Goal: Information Seeking & Learning: Understand process/instructions

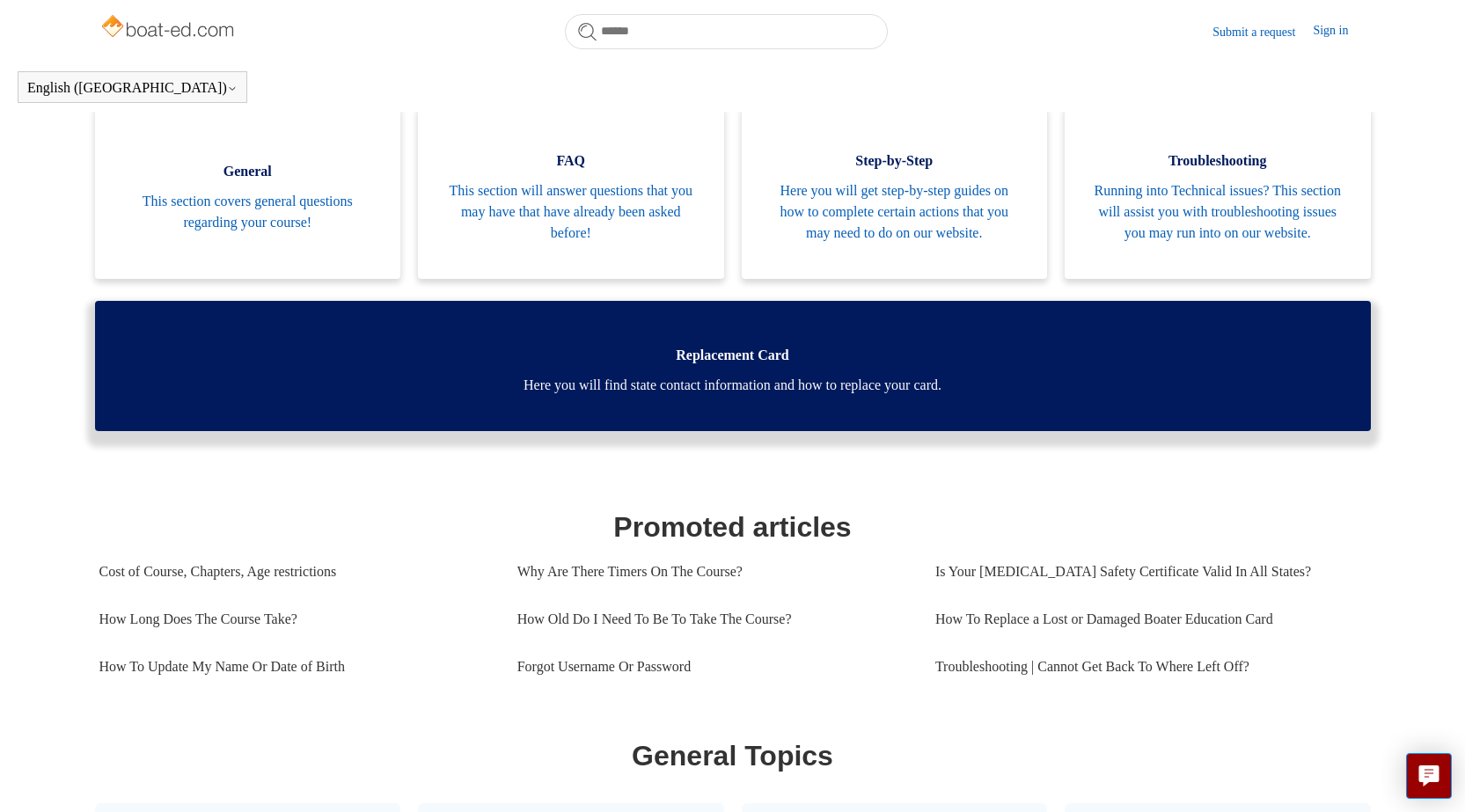
click at [741, 396] on span "Here you will find state contact information and how to replace your card." at bounding box center [733, 384] width 1223 height 21
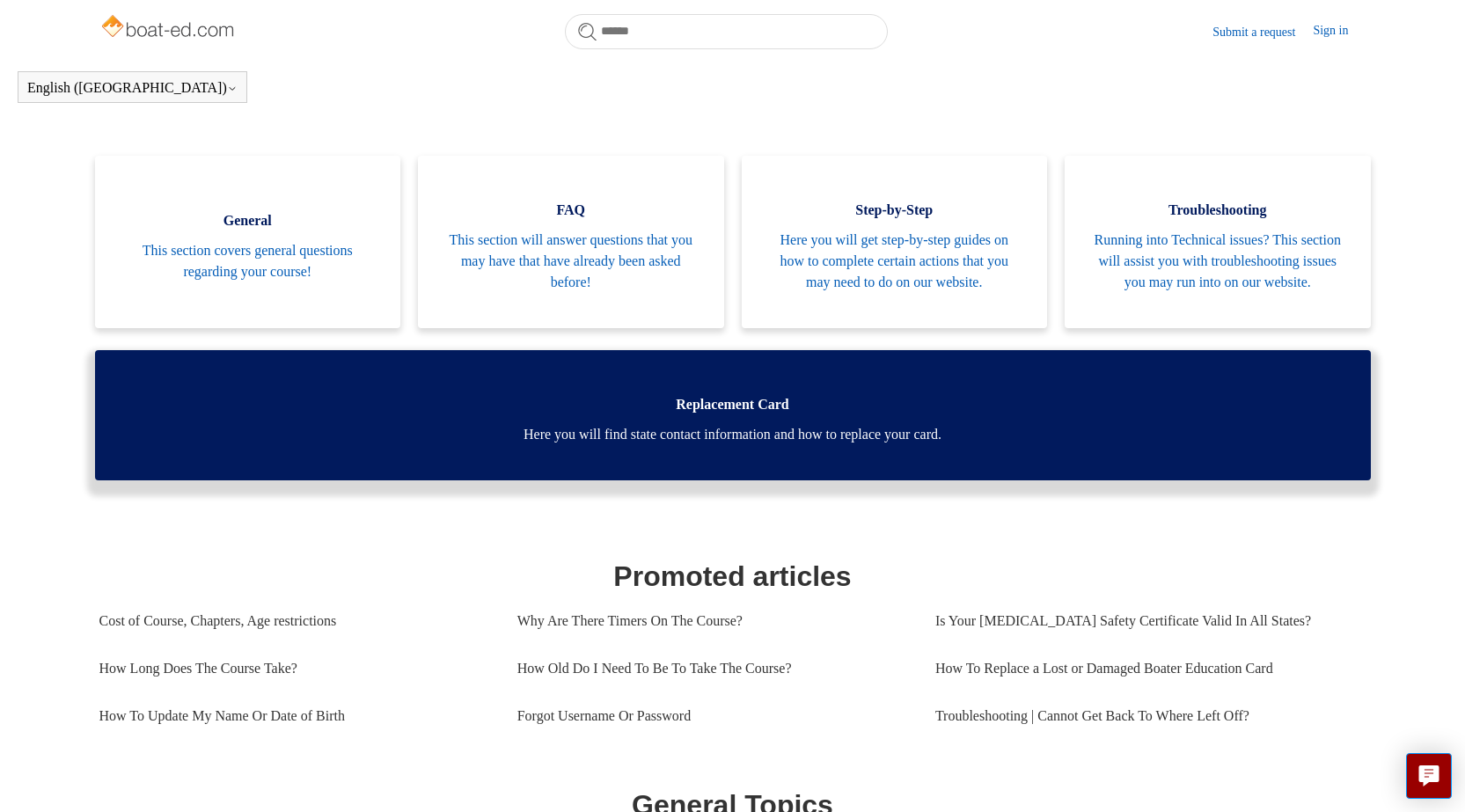
scroll to position [352, 0]
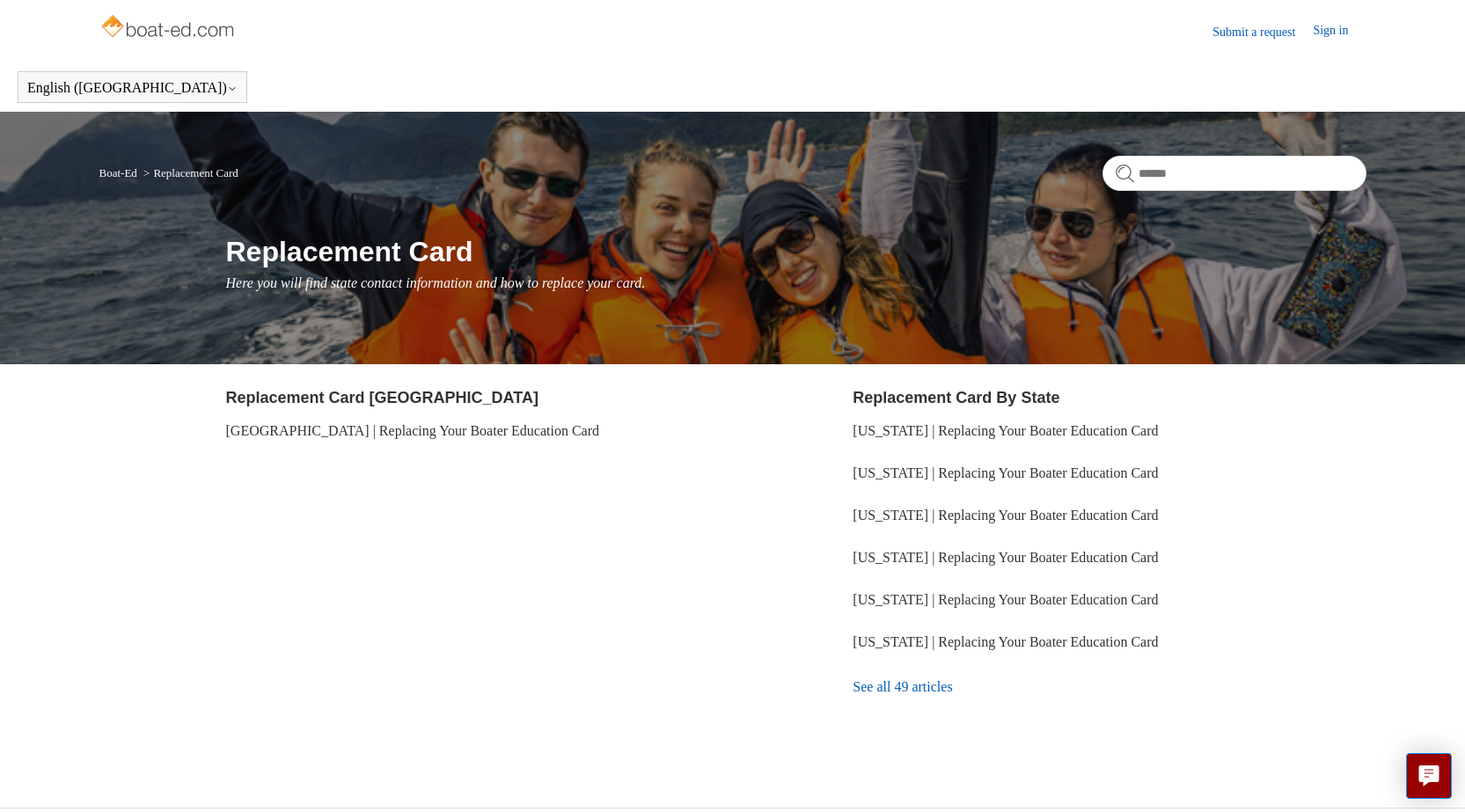
click at [943, 687] on link "See all 49 articles" at bounding box center [1109, 687] width 513 height 48
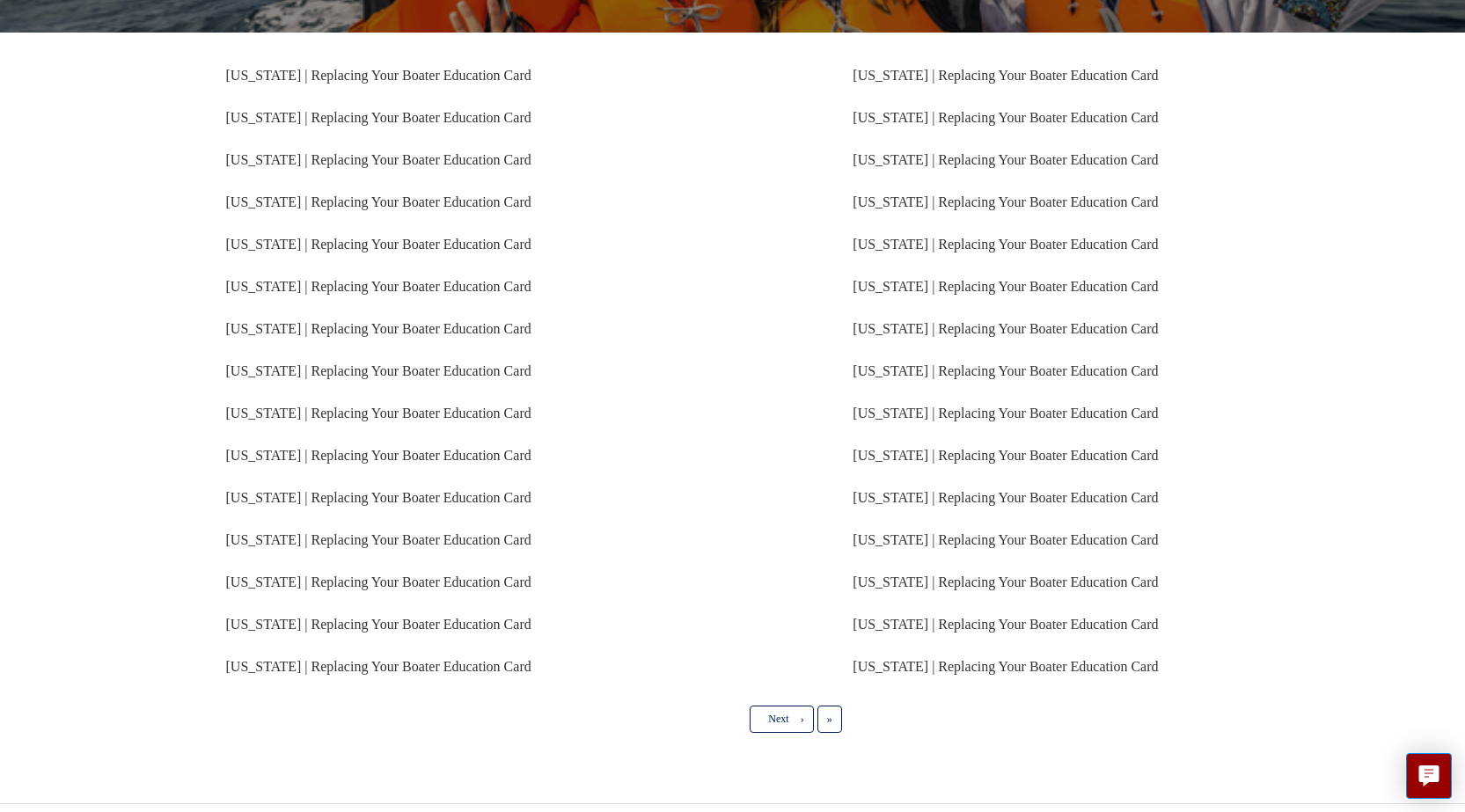
scroll to position [334, 0]
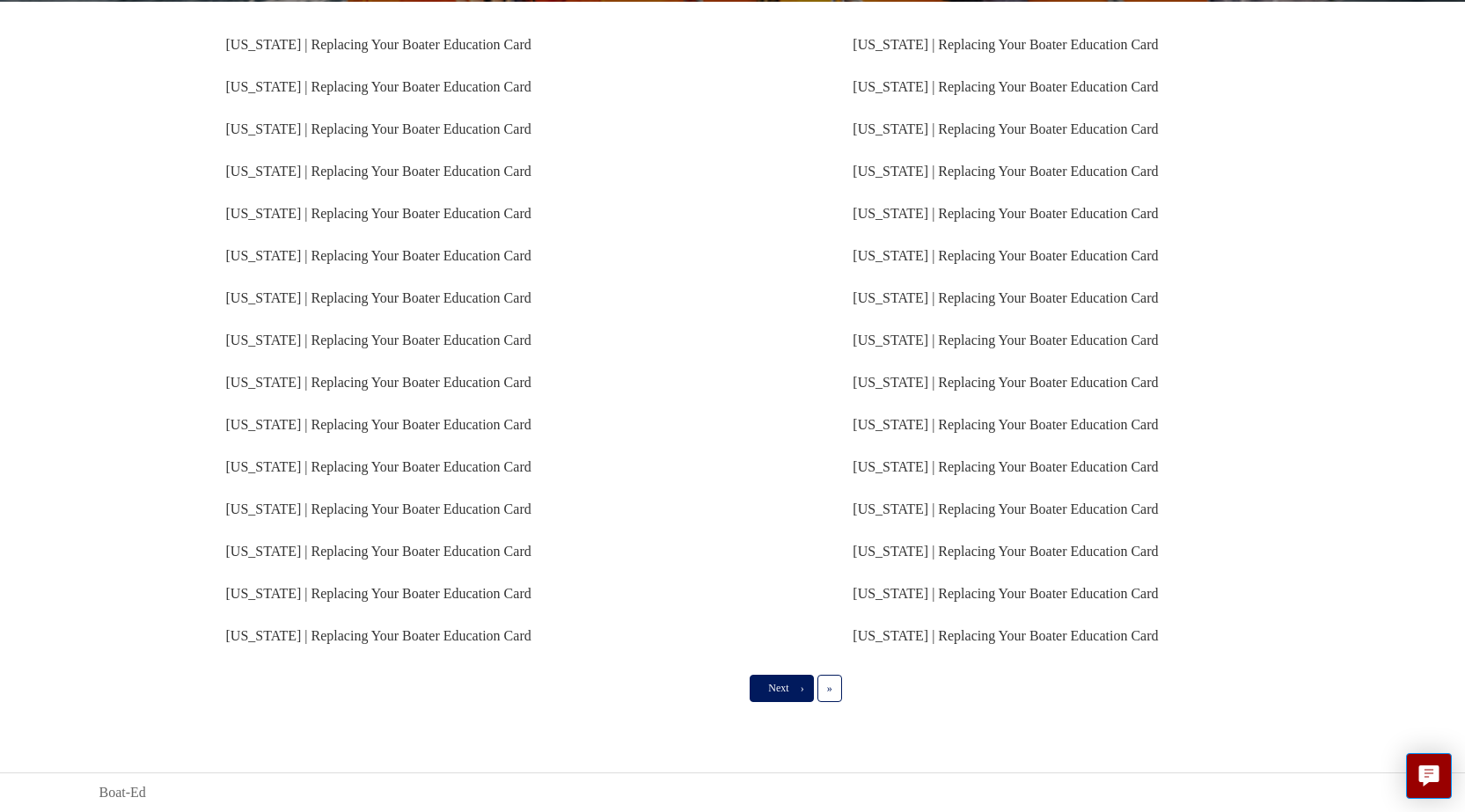
click at [774, 684] on span "Next" at bounding box center [778, 688] width 20 height 13
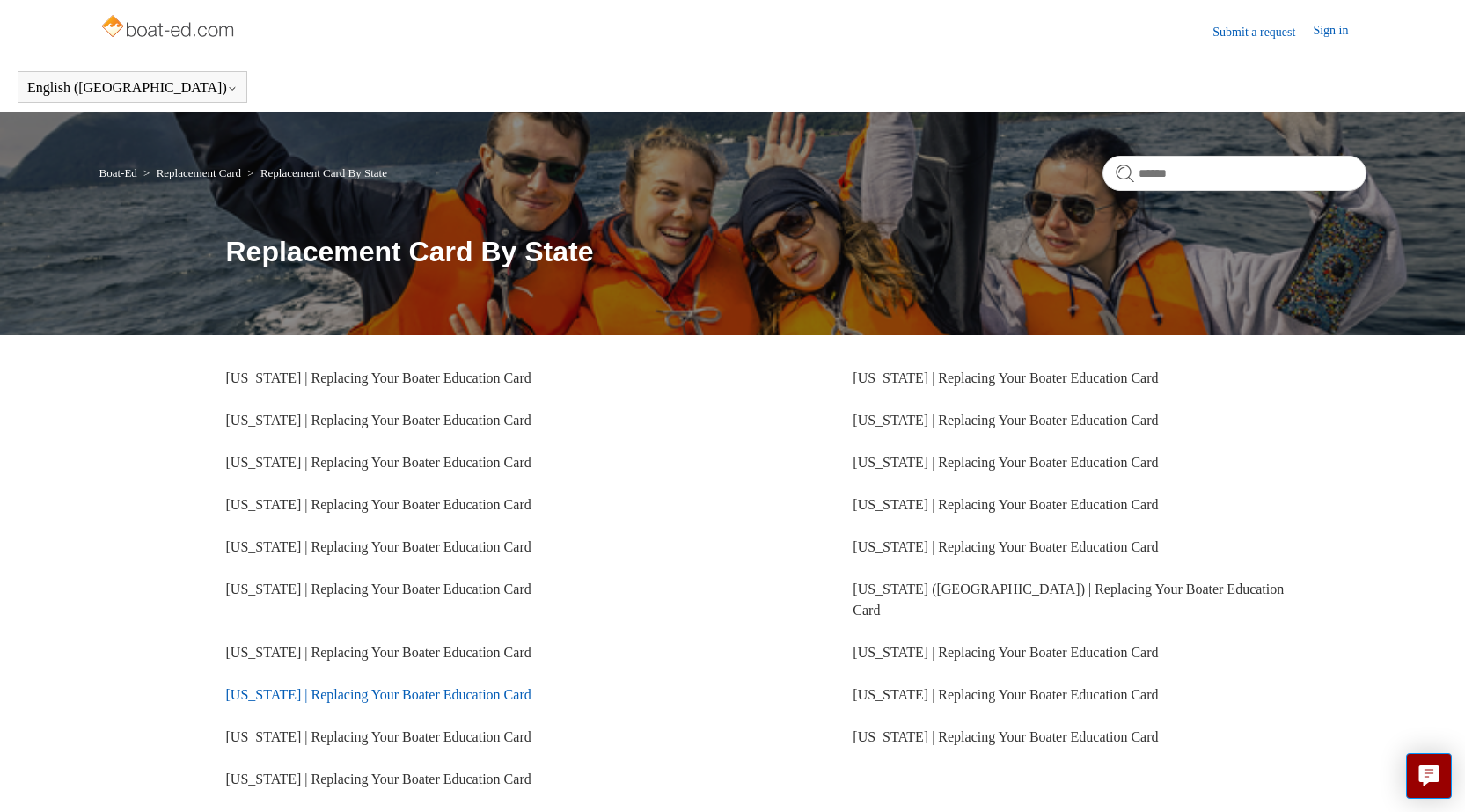
click at [346, 687] on link "California | Replacing Your Boater Education Card" at bounding box center [379, 695] width 305 height 15
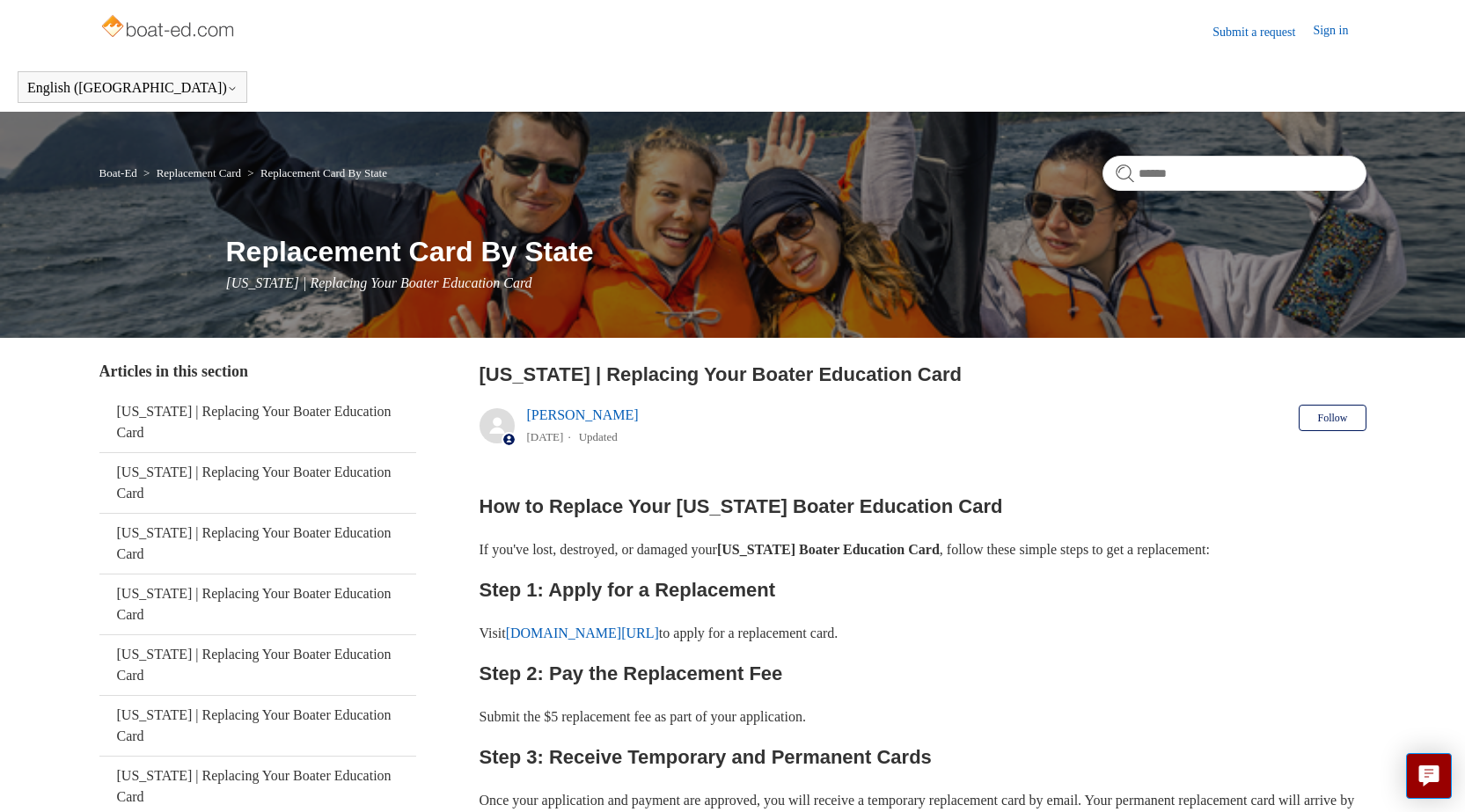
click at [605, 632] on link "[DOMAIN_NAME][URL]" at bounding box center [583, 632] width 153 height 15
